Goal: Find specific fact: Find specific fact

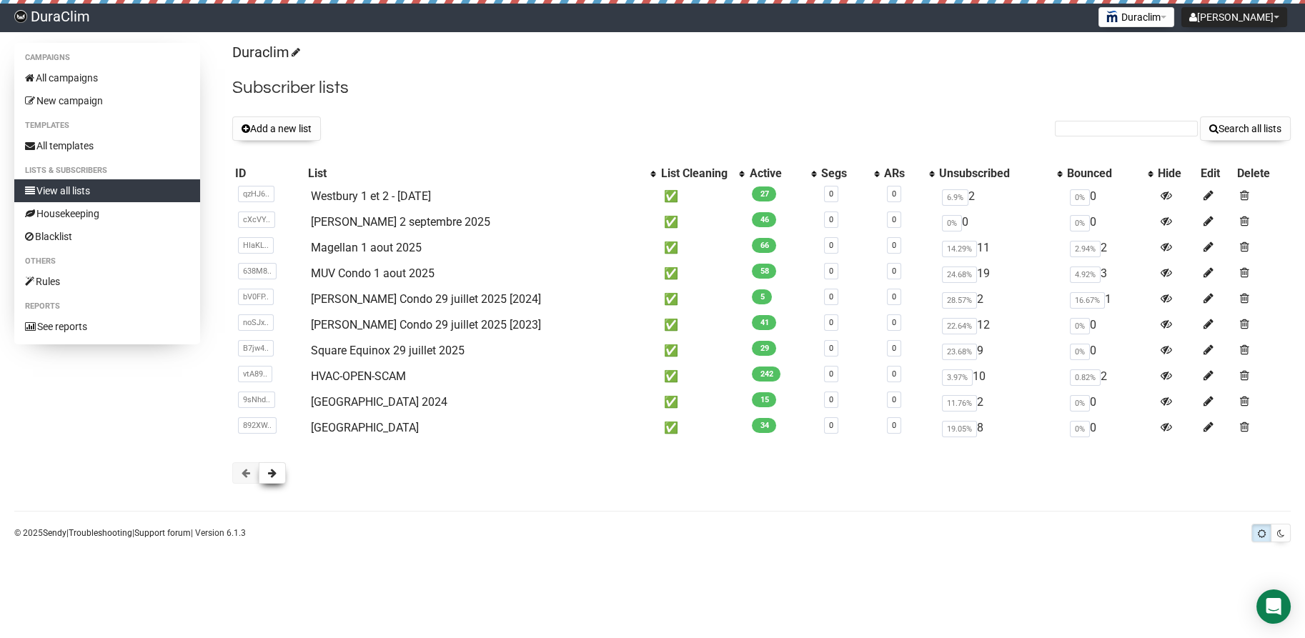
click at [278, 467] on button at bounding box center [272, 472] width 27 height 21
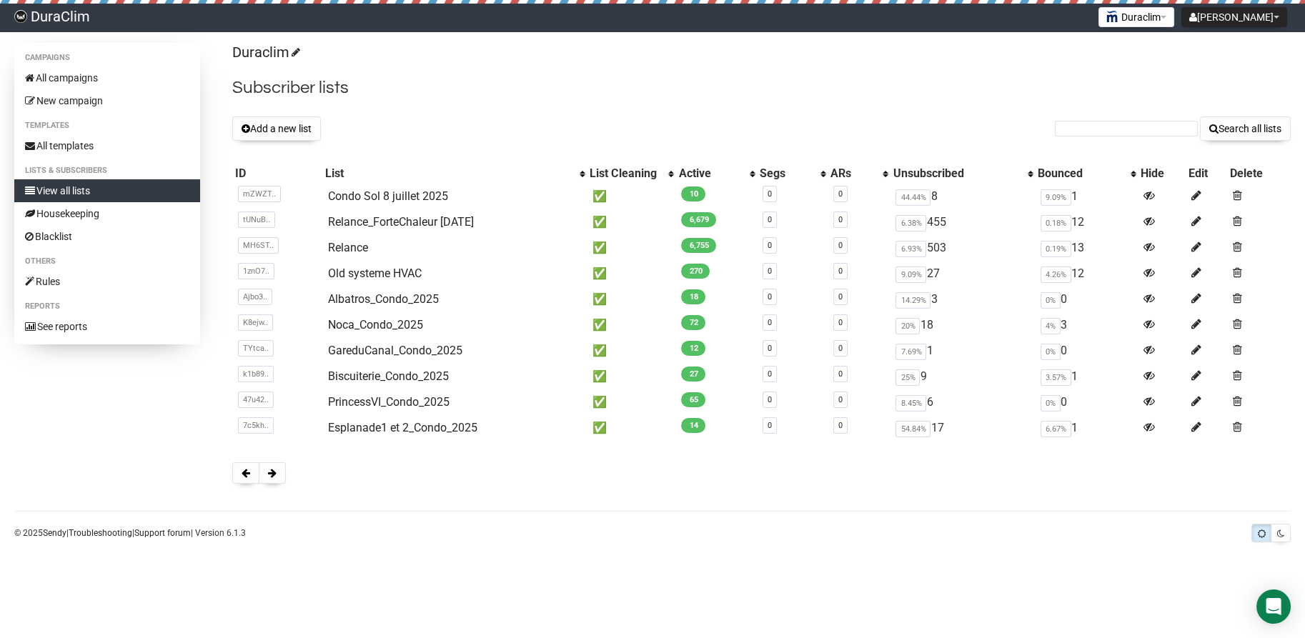
click at [278, 467] on button at bounding box center [272, 472] width 27 height 21
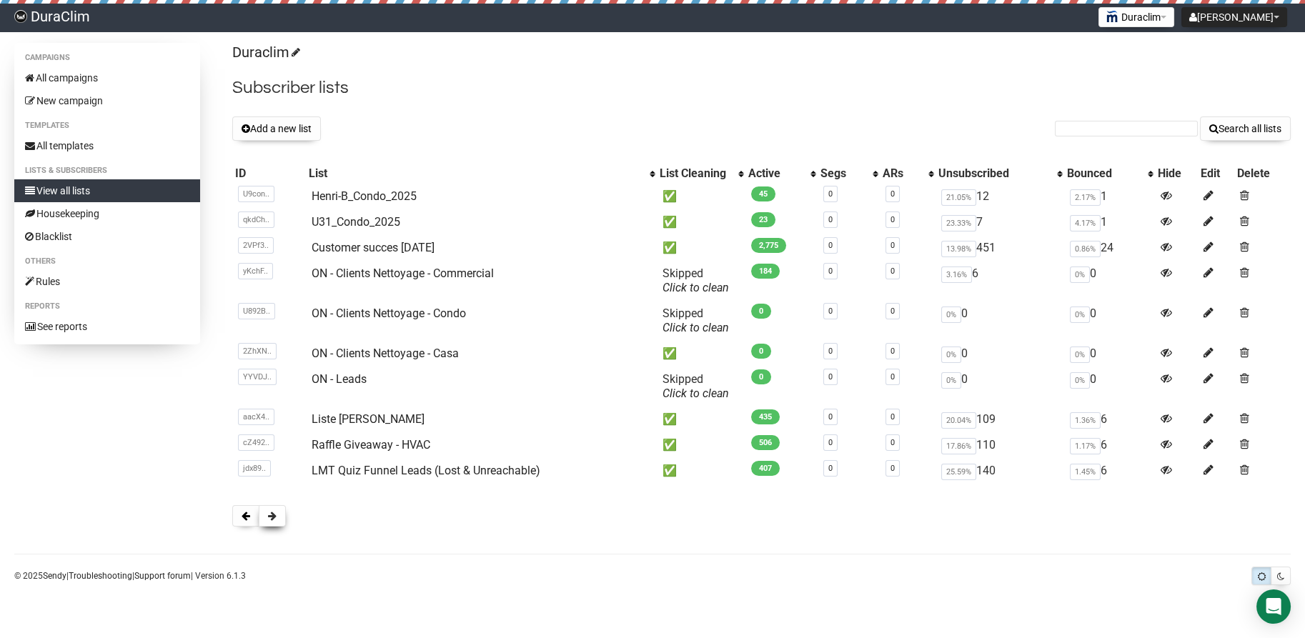
click at [280, 520] on button at bounding box center [272, 515] width 27 height 21
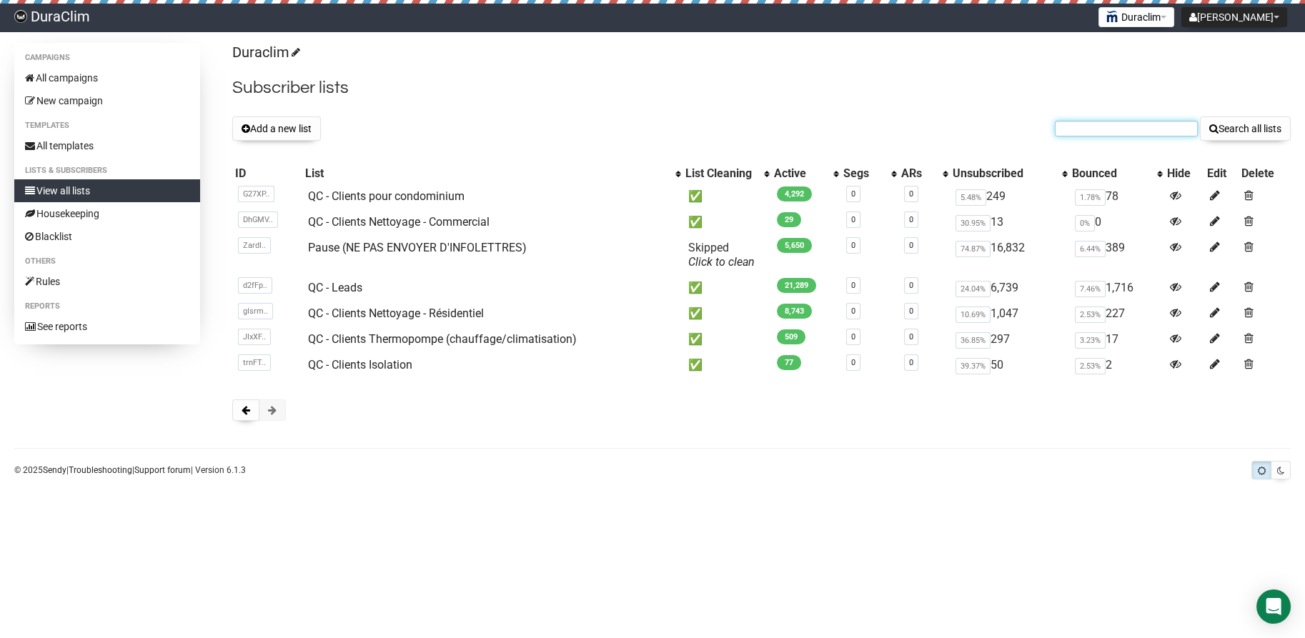
click at [1129, 126] on input "text" at bounding box center [1126, 129] width 143 height 16
paste input "gIsrmjBsqeFyfQZMFeu2Ug"
type input "gIsrmjBsqeFyfQZMFeu2Ug"
click at [1200, 117] on button "Search all lists" at bounding box center [1245, 129] width 91 height 24
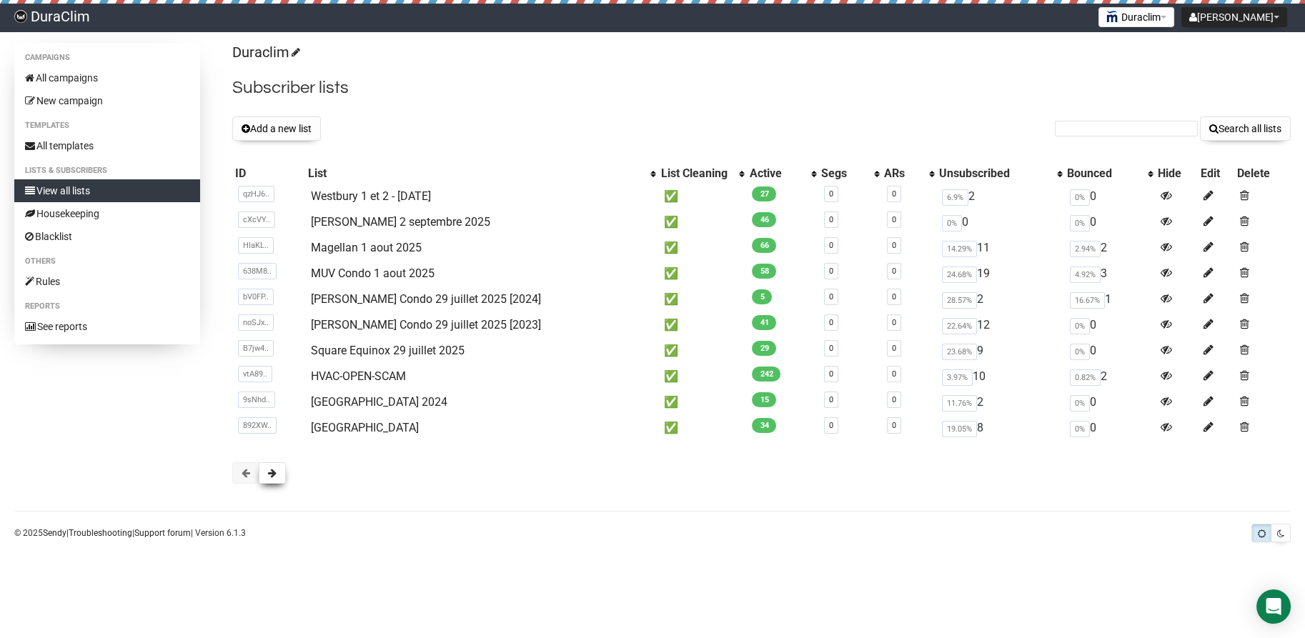
click at [284, 473] on button at bounding box center [272, 472] width 27 height 21
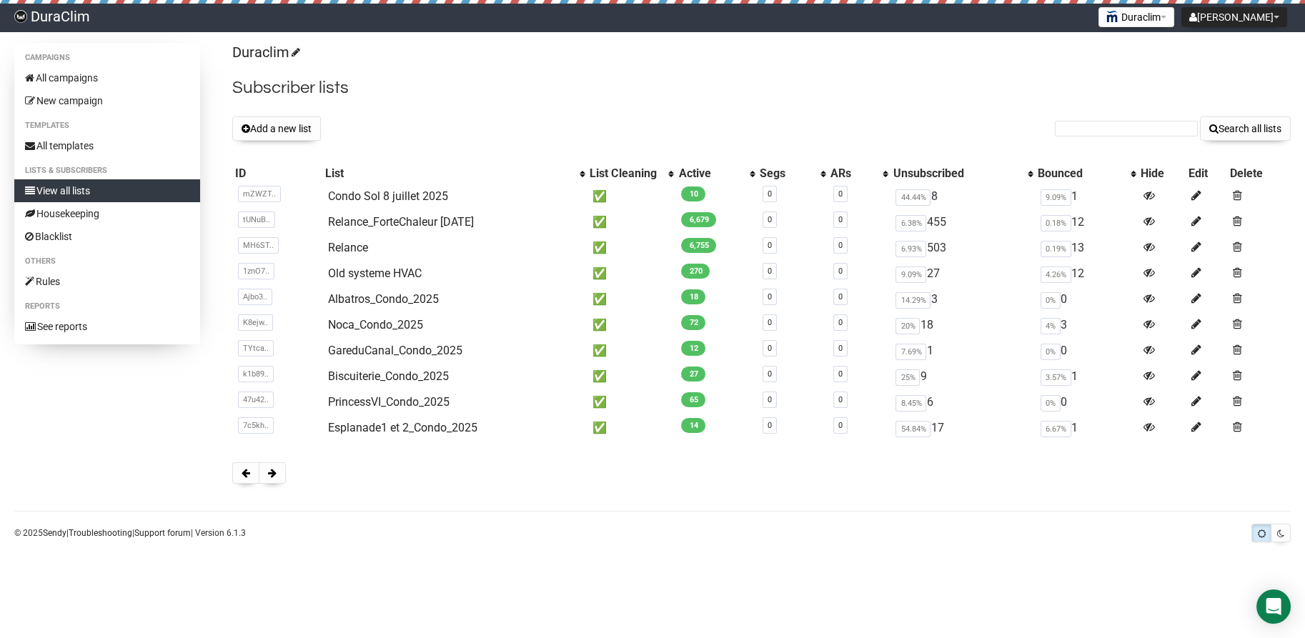
click at [284, 473] on button at bounding box center [272, 472] width 27 height 21
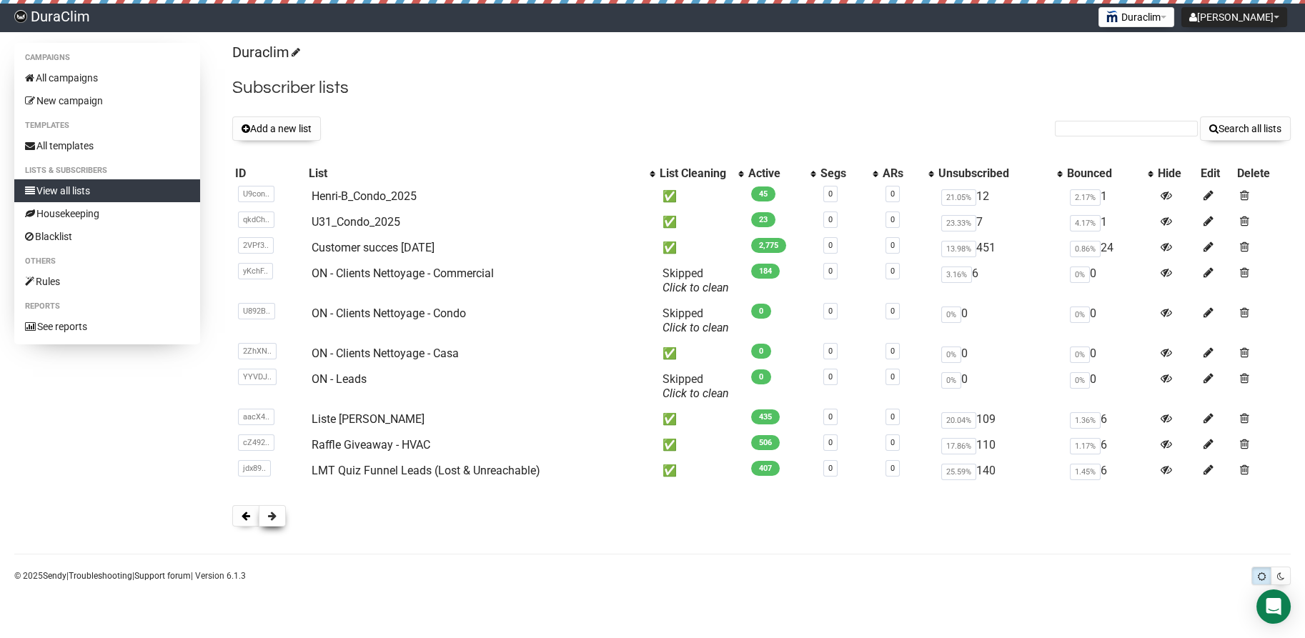
click at [272, 515] on span at bounding box center [272, 516] width 9 height 10
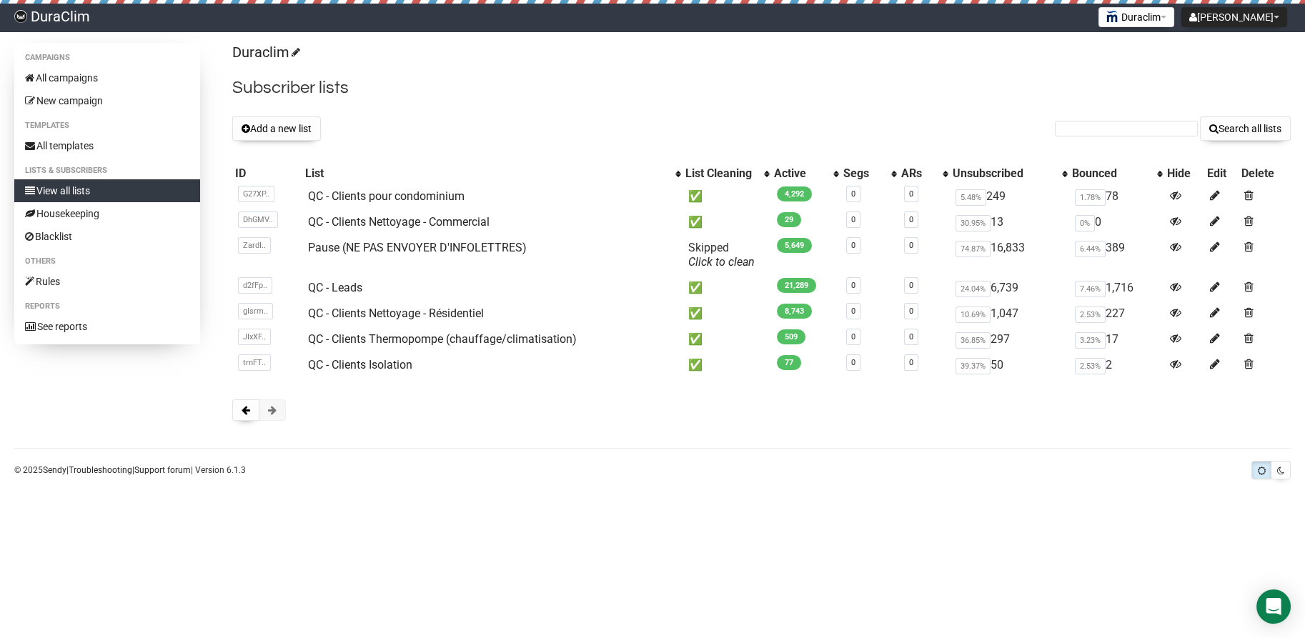
click at [376, 137] on div "Add a new list Search all lists" at bounding box center [761, 129] width 1059 height 24
click at [1101, 122] on input "text" at bounding box center [1126, 129] width 143 height 16
paste input "gIsrmjBsqeFyfQZMFeu2Ug"
type input "gIsrmjBsqeFyfQZMFeu2Ug"
click at [1200, 117] on button "Search all lists" at bounding box center [1245, 129] width 91 height 24
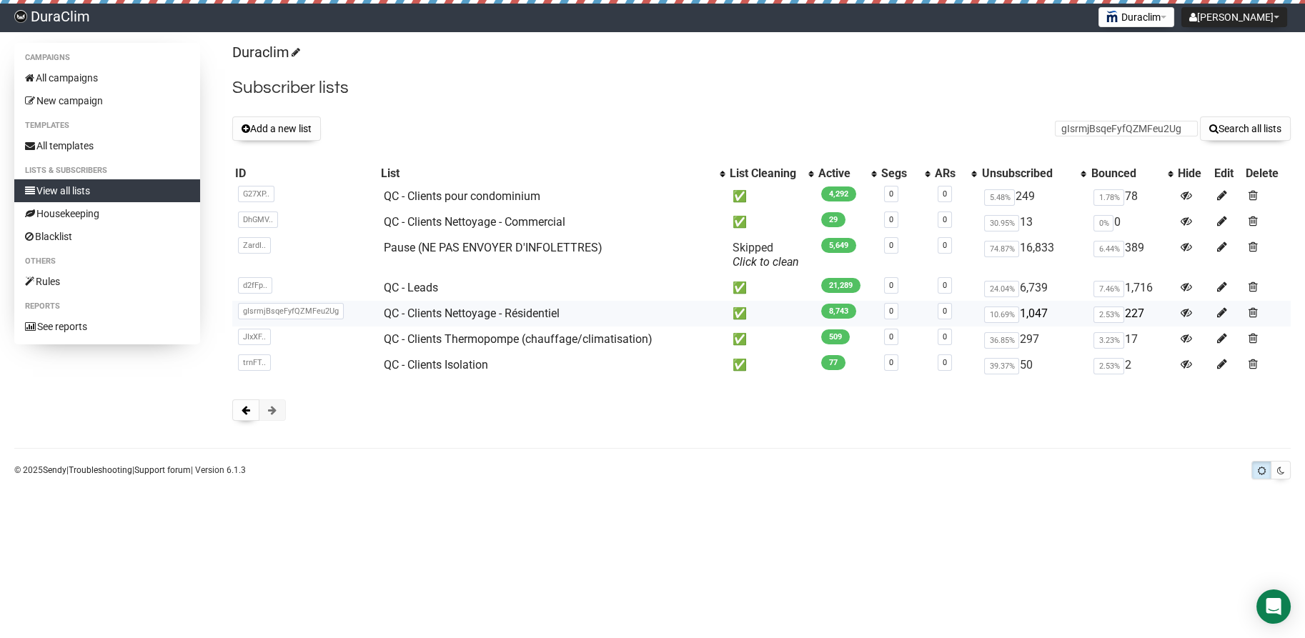
click at [271, 312] on span "gIsrmjBsqeFyfQZMFeu2Ug" at bounding box center [291, 311] width 106 height 16
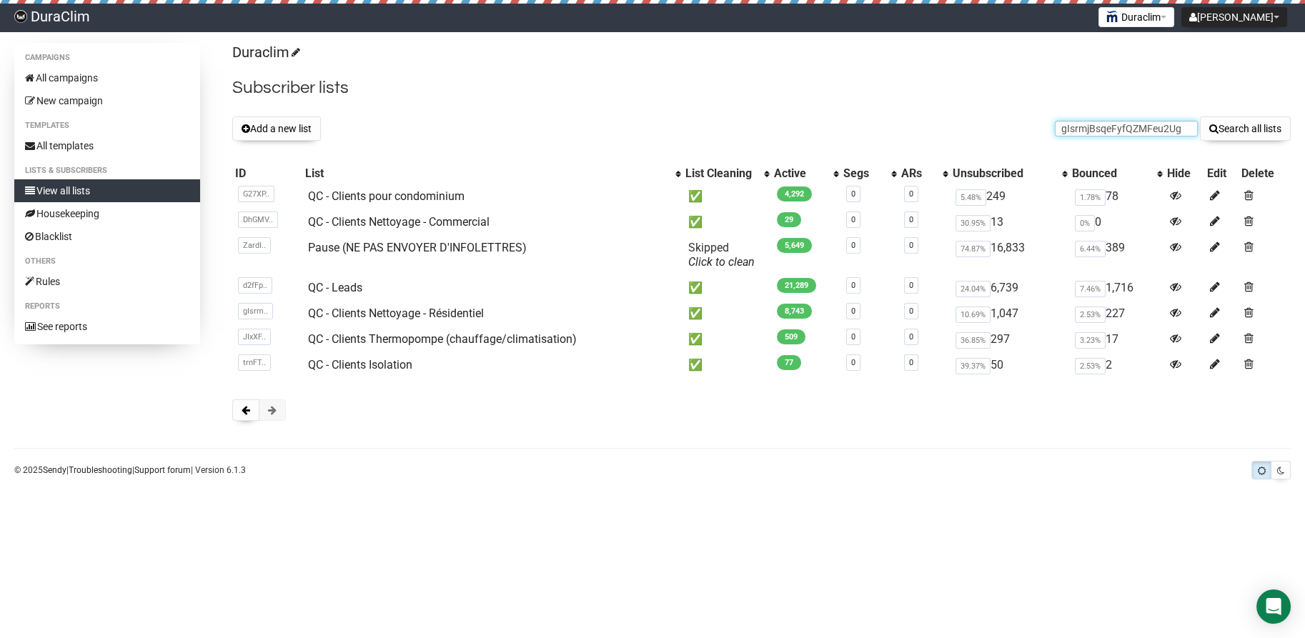
click at [1119, 125] on input "gIsrmjBsqeFyfQZMFeu2Ug" at bounding box center [1126, 129] width 143 height 16
click at [1200, 117] on button "Search all lists" at bounding box center [1245, 129] width 91 height 24
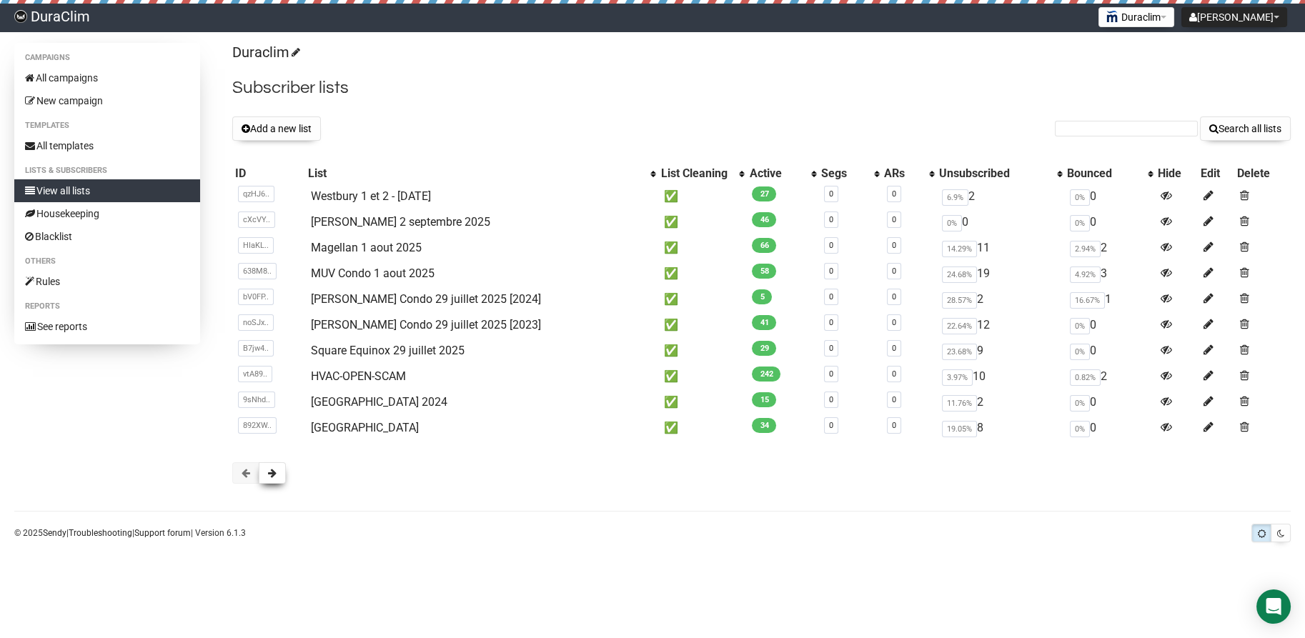
click at [267, 480] on button at bounding box center [272, 472] width 27 height 21
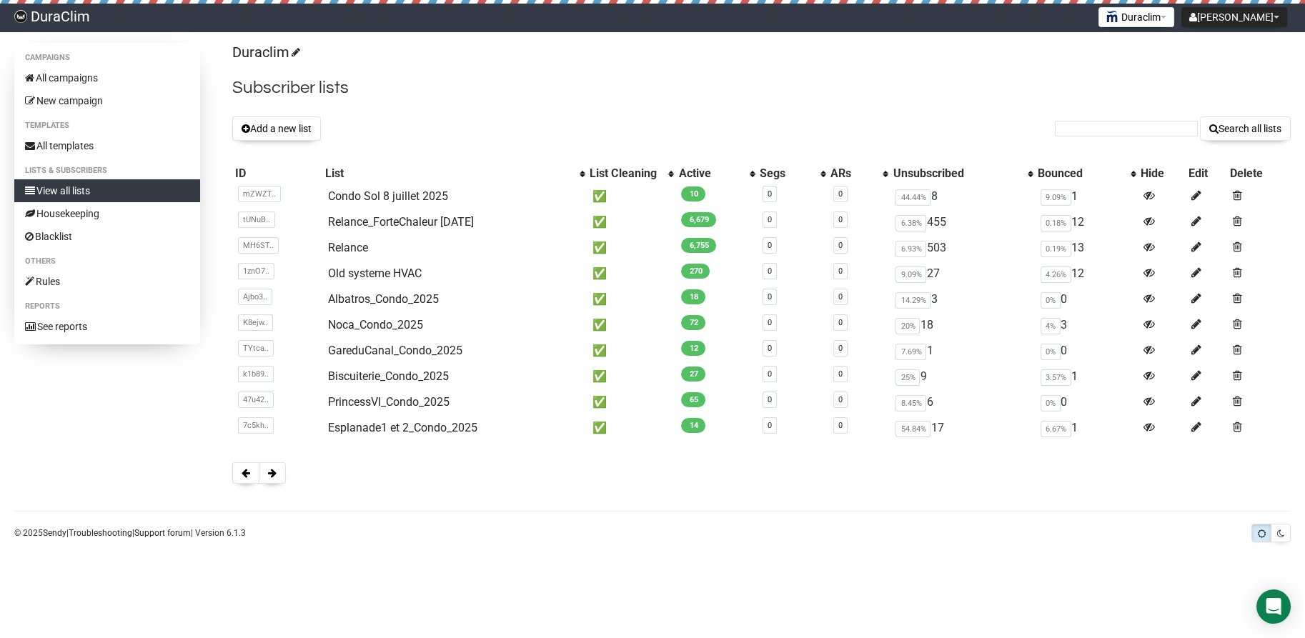
click at [267, 480] on button at bounding box center [272, 472] width 27 height 21
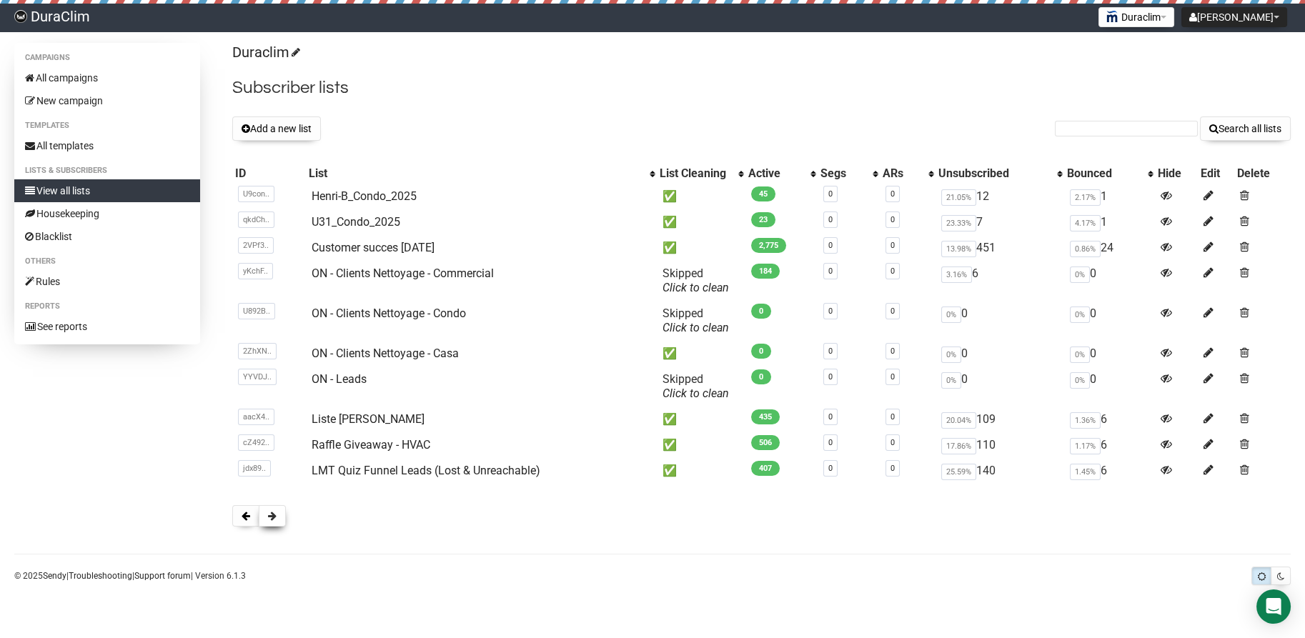
click at [274, 521] on button at bounding box center [272, 515] width 27 height 21
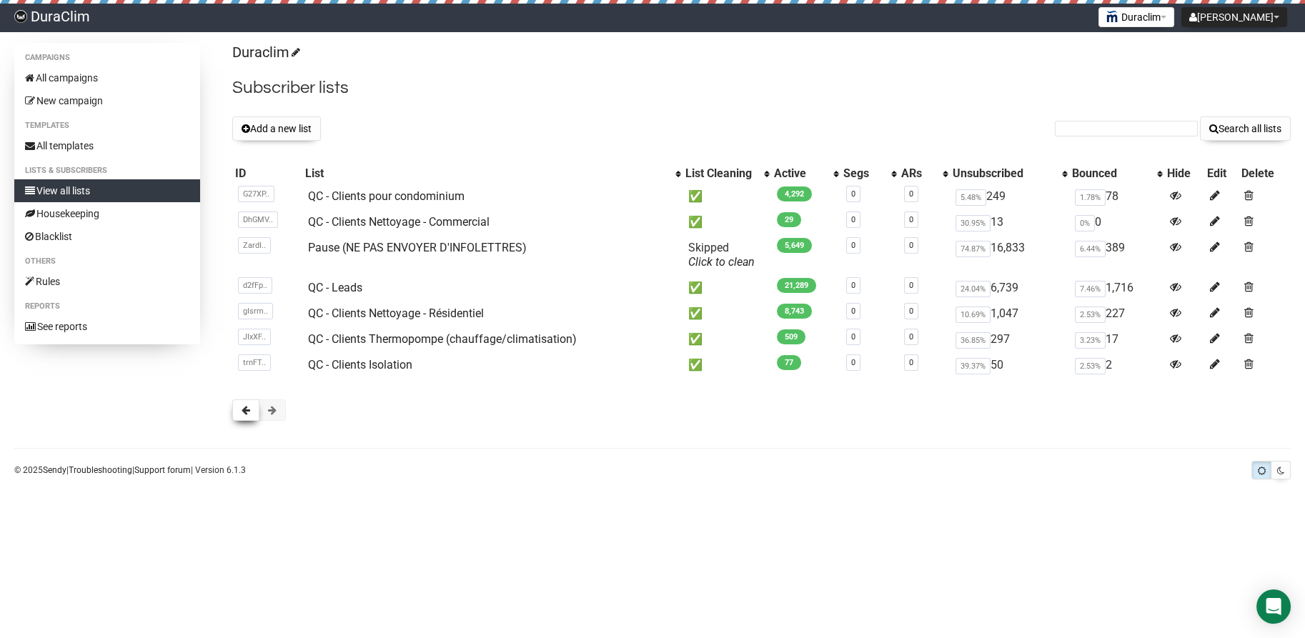
click at [252, 405] on button at bounding box center [245, 410] width 27 height 21
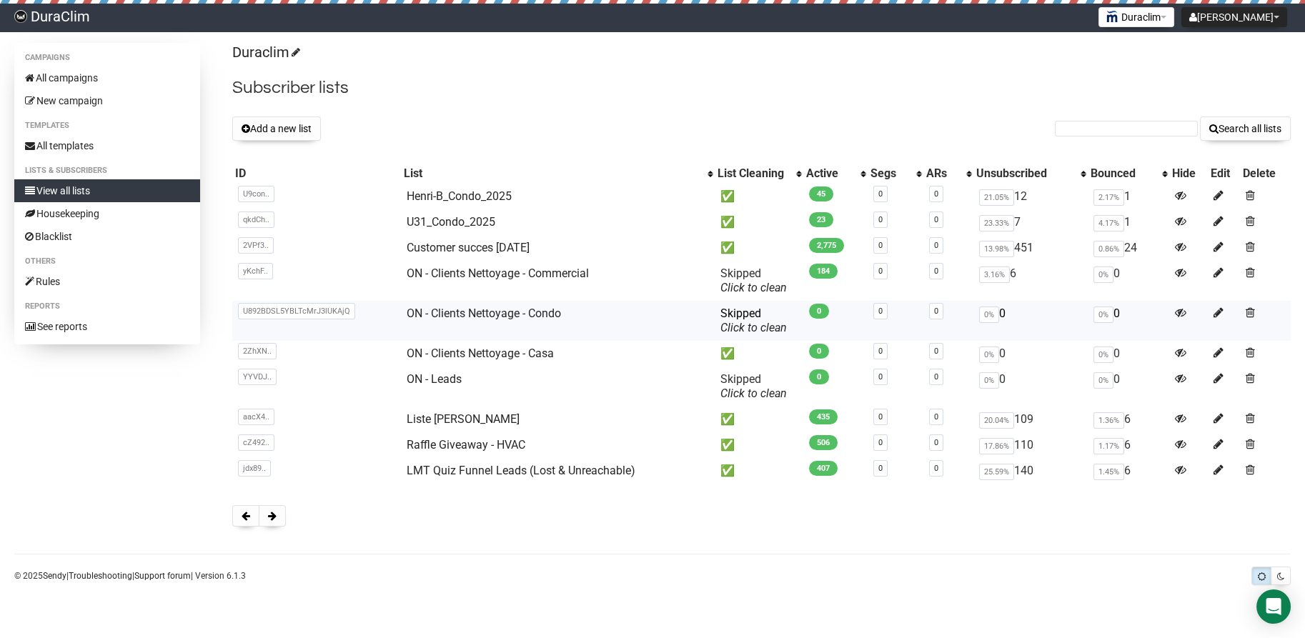
click at [262, 309] on span "U892BDSL5YBLTcMrJ3lUKAjQ" at bounding box center [296, 311] width 117 height 16
copy span "U892BDSL5YBLTcMrJ3lUKAjQ"
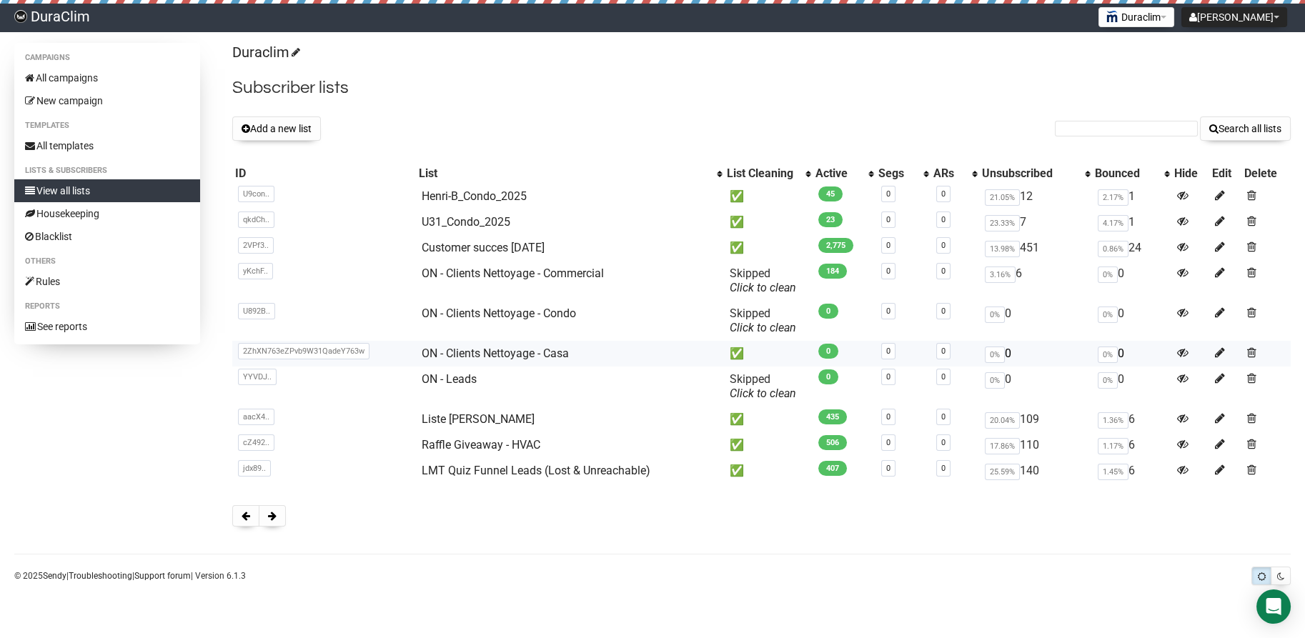
click at [260, 349] on span "2ZhXN763eZPvb9W31QadeY763w" at bounding box center [304, 351] width 132 height 16
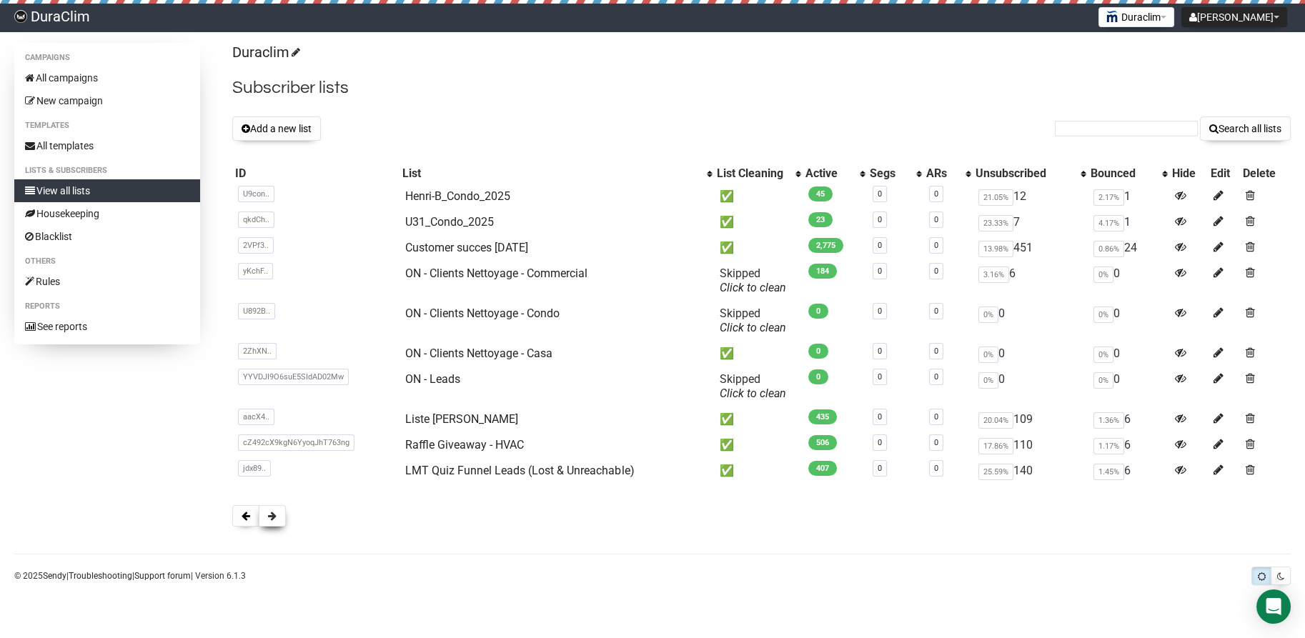
click at [269, 519] on span at bounding box center [272, 516] width 9 height 10
